Goal: Task Accomplishment & Management: Manage account settings

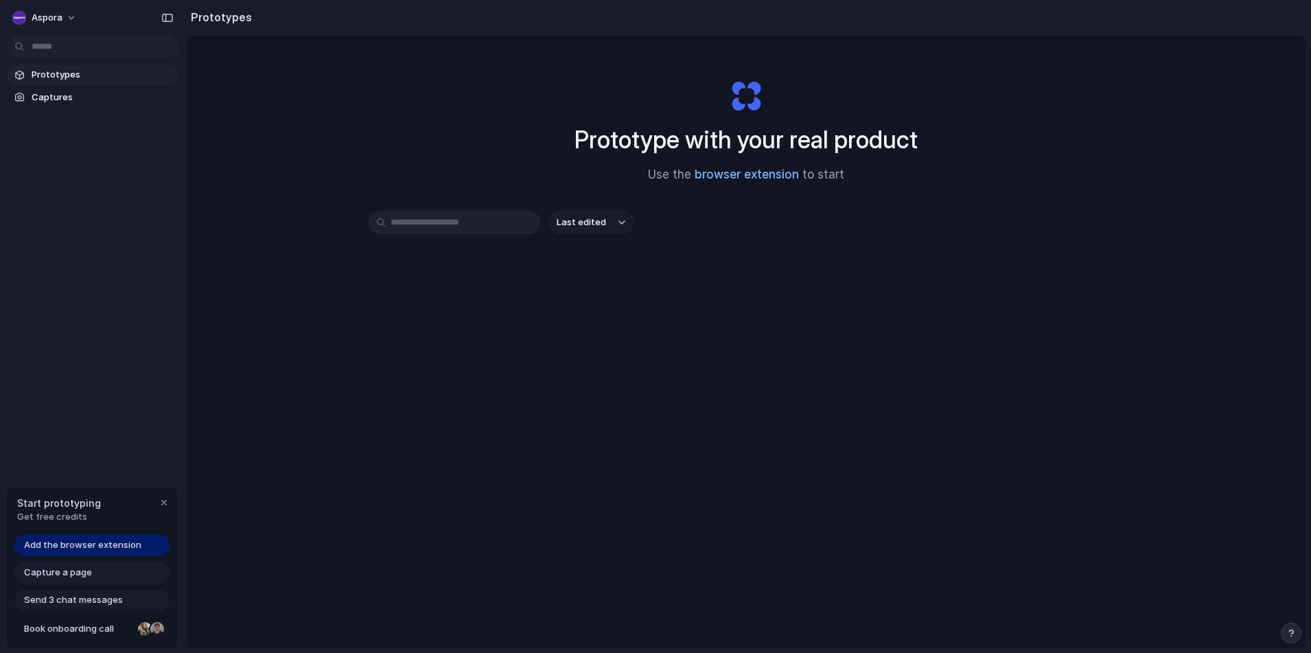
click at [734, 171] on link "browser extension" at bounding box center [747, 174] width 104 height 14
click at [566, 221] on span "Last edited" at bounding box center [581, 222] width 49 height 14
click at [569, 221] on div "Last edited Last created Alphabetical" at bounding box center [655, 326] width 1311 height 653
click at [54, 82] on link "Prototypes" at bounding box center [93, 75] width 172 height 21
click at [51, 100] on span "Captures" at bounding box center [102, 98] width 141 height 14
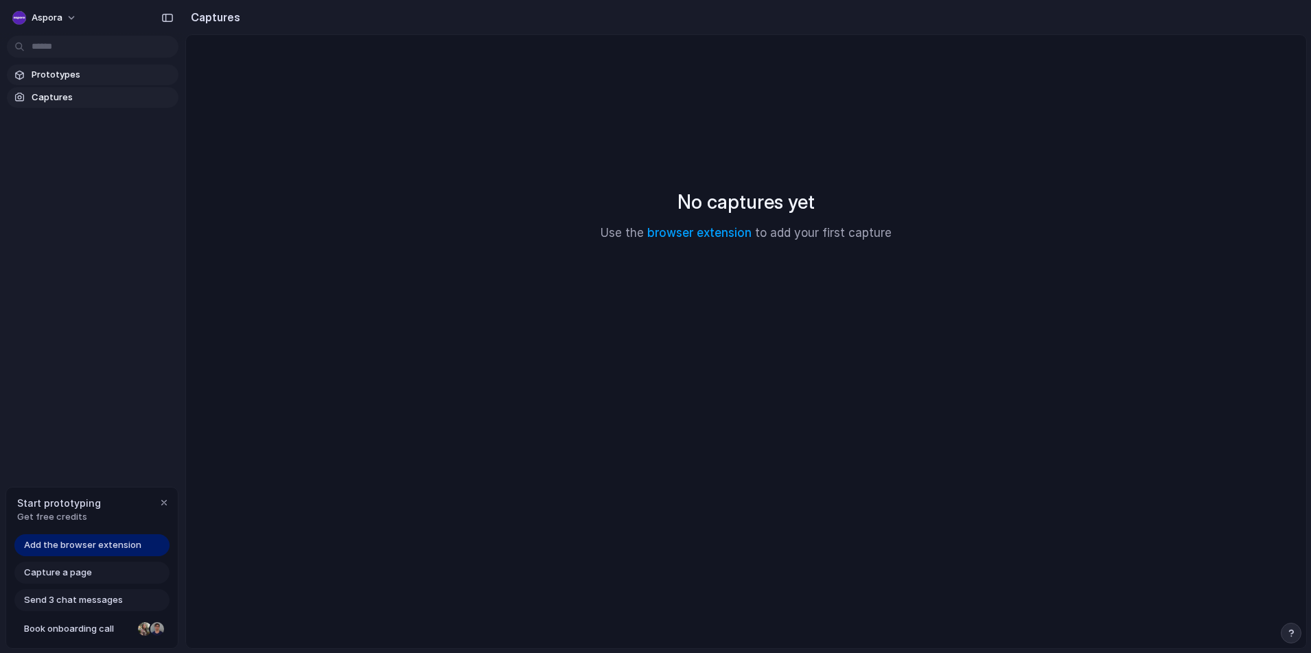
click at [56, 80] on span "Prototypes" at bounding box center [102, 75] width 141 height 14
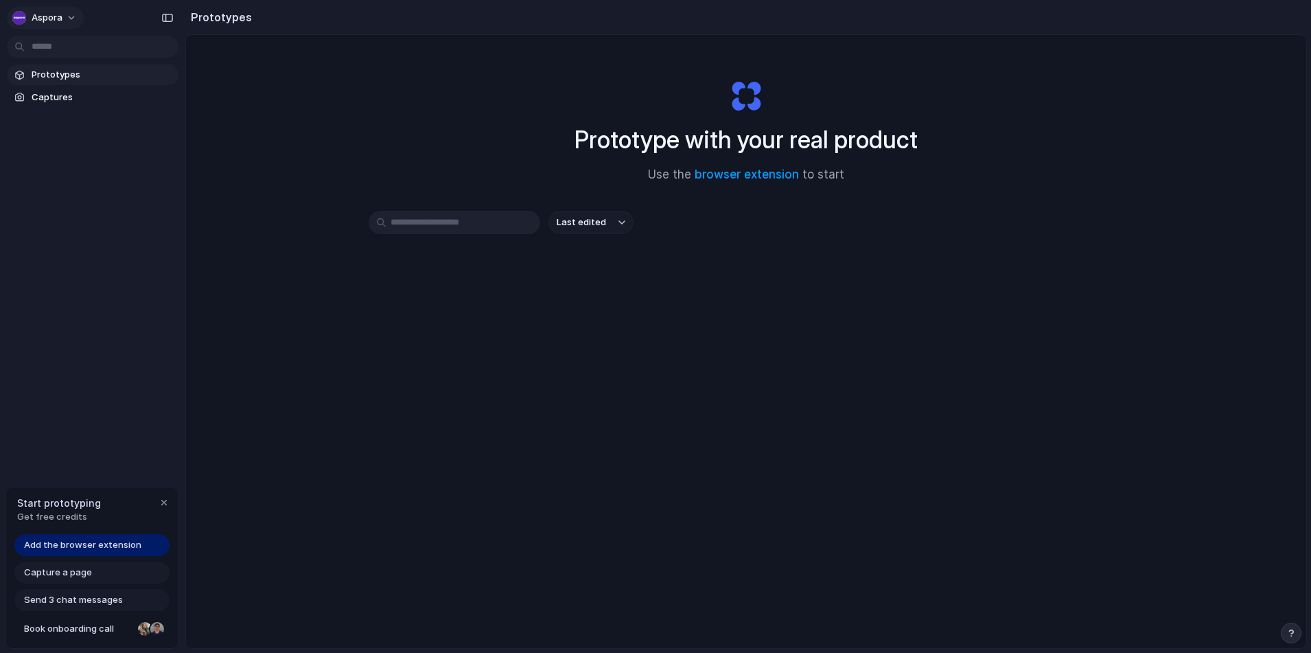
click at [42, 19] on span "Aspora" at bounding box center [47, 18] width 31 height 14
click at [51, 50] on span "Settings" at bounding box center [51, 49] width 38 height 14
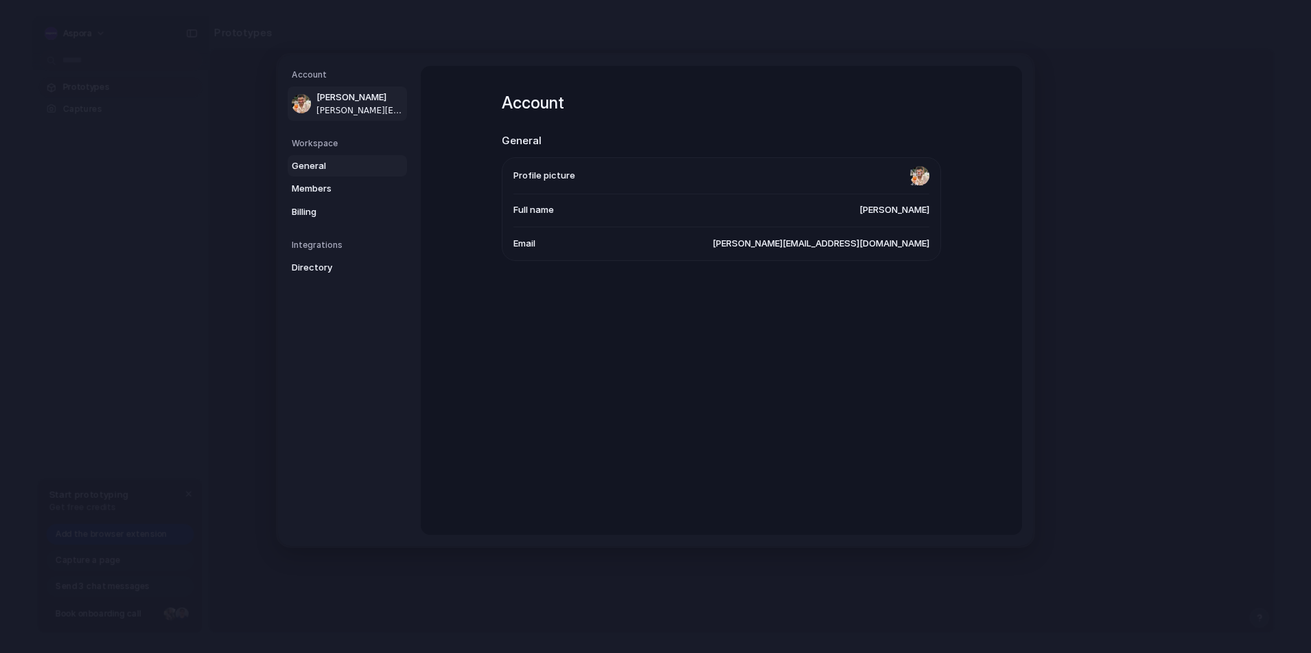
click at [360, 167] on span "General" at bounding box center [336, 166] width 88 height 14
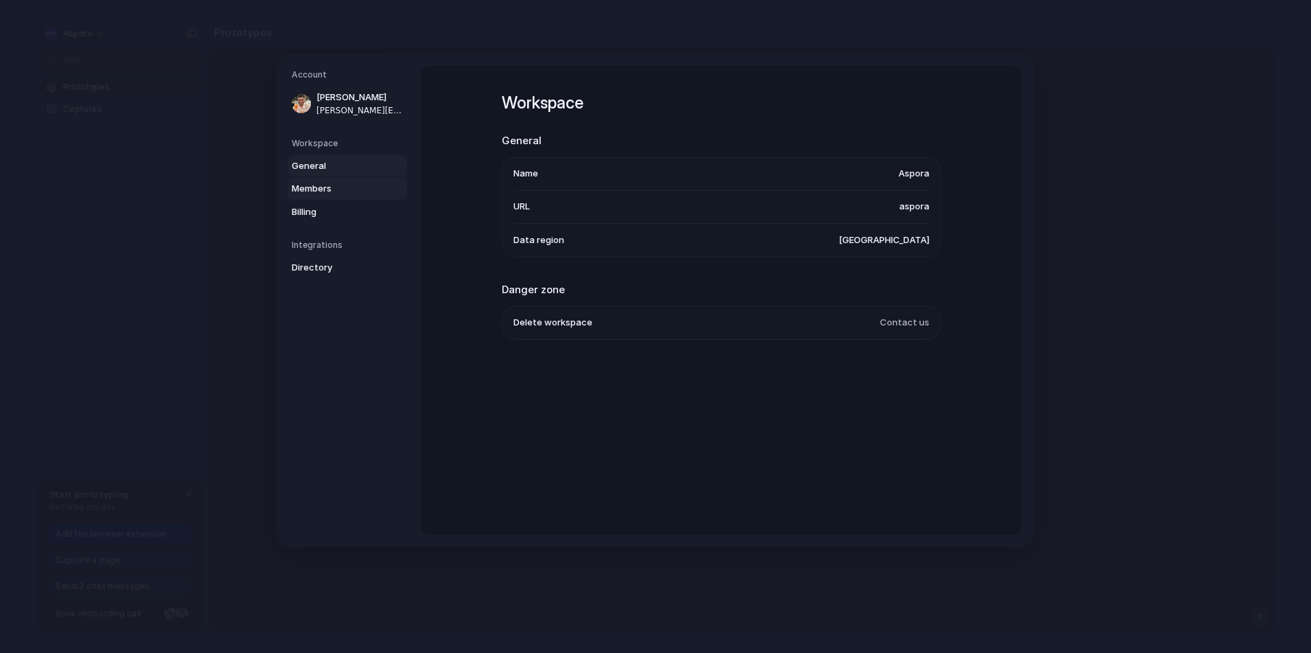
click at [356, 188] on span "Members" at bounding box center [336, 189] width 88 height 14
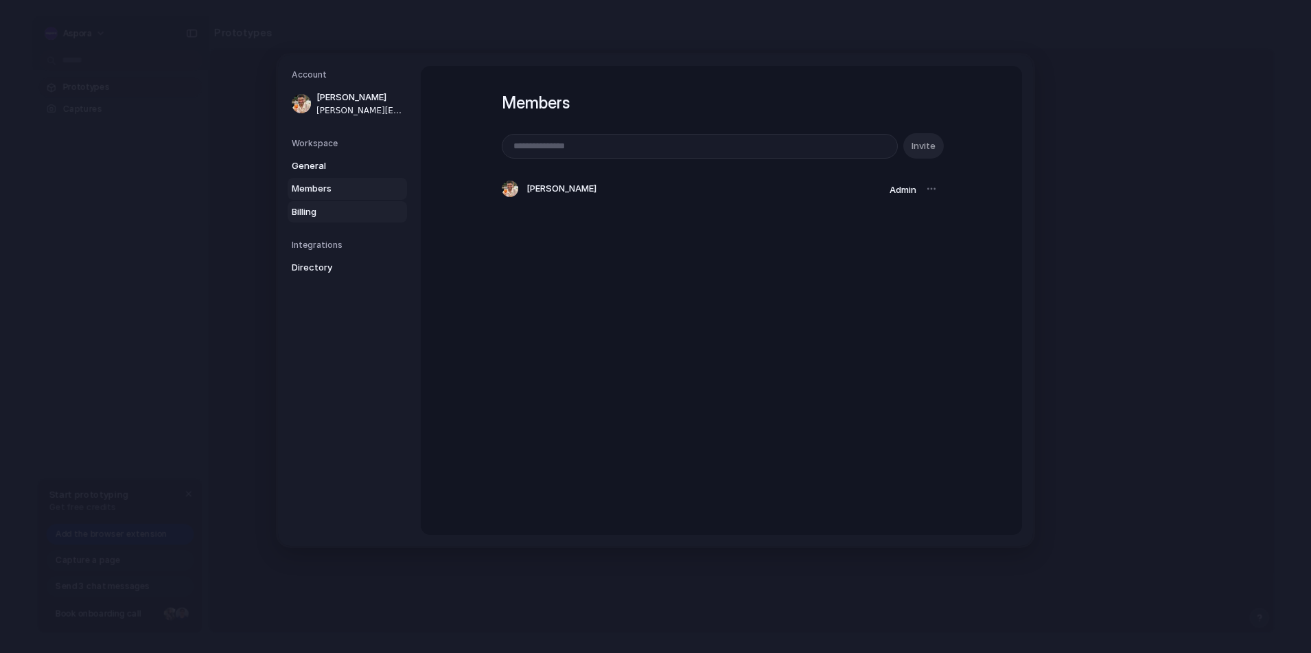
click at [351, 207] on span "Billing" at bounding box center [336, 212] width 88 height 14
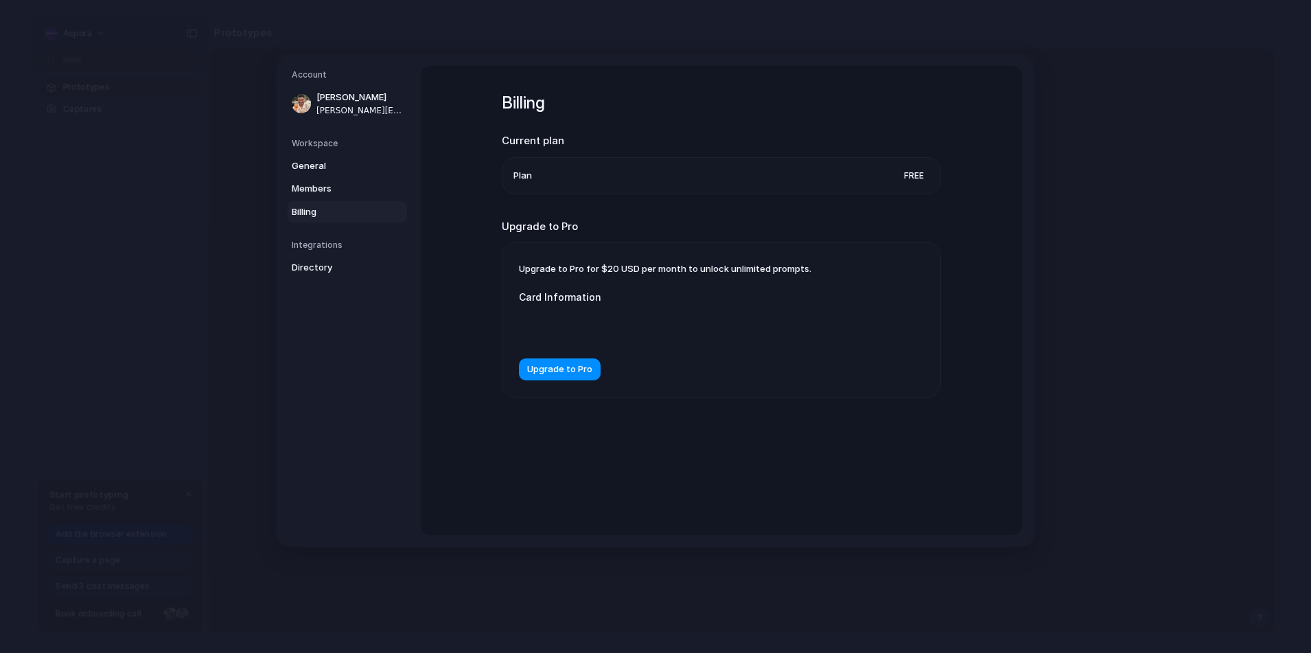
click at [343, 245] on h5 "Integrations" at bounding box center [349, 245] width 115 height 12
click at [340, 266] on span "Directory" at bounding box center [336, 268] width 88 height 14
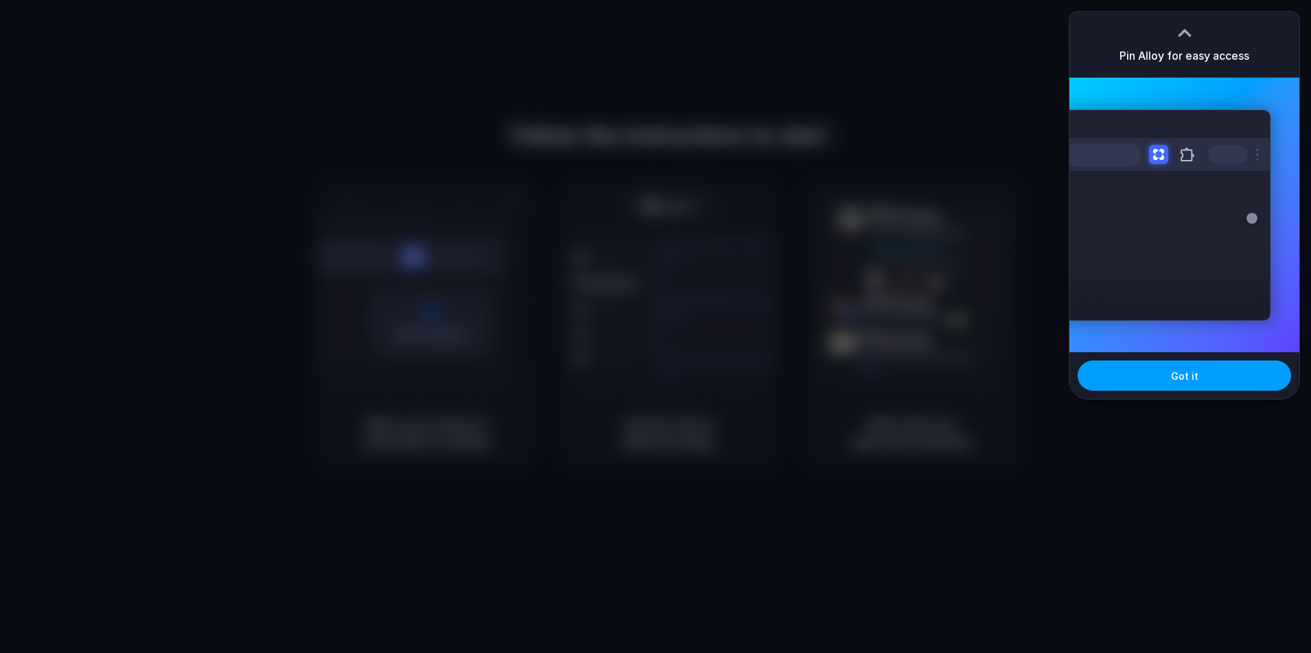
click at [1183, 371] on span "Got it" at bounding box center [1184, 376] width 27 height 14
